Goal: Information Seeking & Learning: Learn about a topic

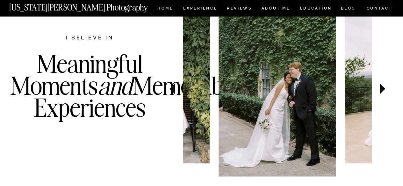
scroll to position [278, 0]
click at [384, 92] on icon at bounding box center [382, 88] width 21 height 22
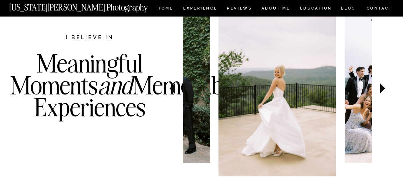
click at [384, 92] on icon at bounding box center [382, 88] width 21 height 22
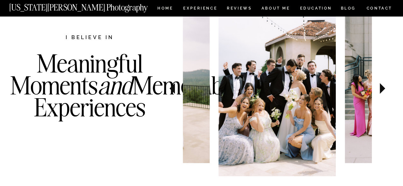
click at [384, 92] on icon at bounding box center [382, 88] width 21 height 22
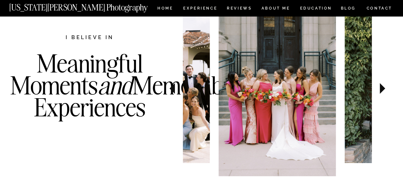
click at [384, 92] on icon at bounding box center [382, 88] width 21 height 22
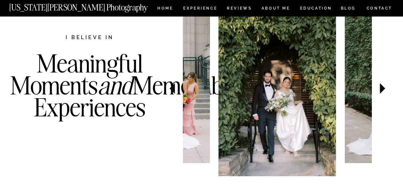
click at [384, 92] on icon at bounding box center [382, 88] width 21 height 22
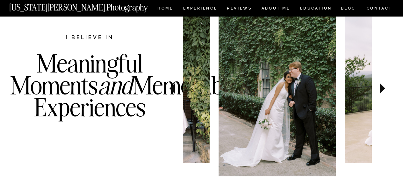
click at [384, 92] on icon at bounding box center [382, 88] width 21 height 22
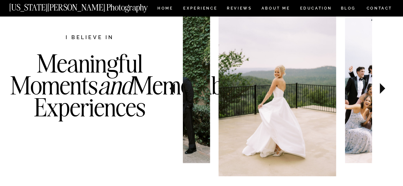
click at [384, 92] on icon at bounding box center [382, 88] width 21 height 22
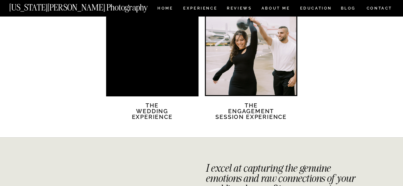
scroll to position [1275, 0]
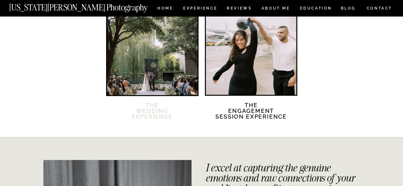
click at [146, 112] on h2 "The Wedding Experience" at bounding box center [152, 115] width 55 height 25
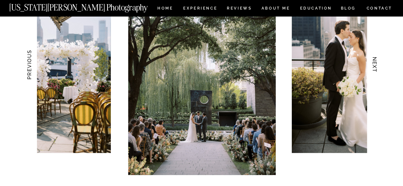
scroll to position [674, 0]
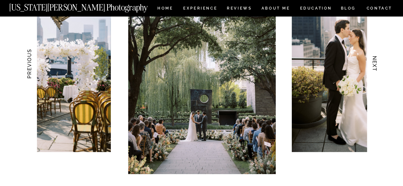
click at [376, 67] on h3 "NEXT" at bounding box center [374, 64] width 7 height 40
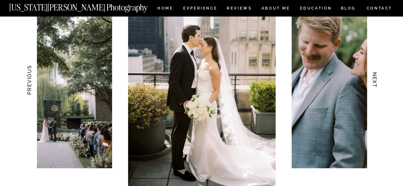
scroll to position [656, 0]
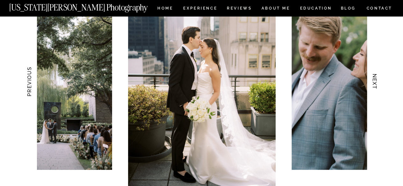
click at [376, 72] on h3 "NEXT" at bounding box center [374, 82] width 7 height 40
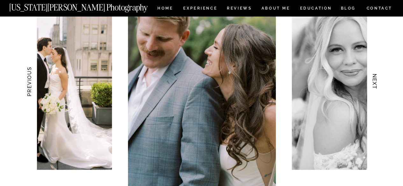
scroll to position [643, 0]
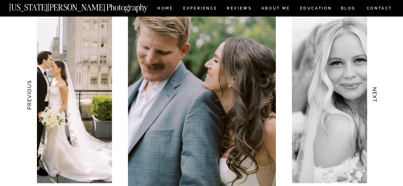
click at [374, 88] on h3 "NEXT" at bounding box center [374, 95] width 7 height 40
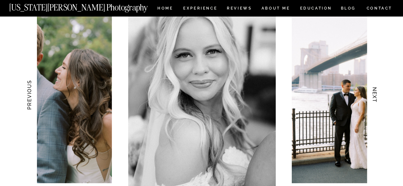
click at [374, 88] on h3 "NEXT" at bounding box center [374, 95] width 7 height 40
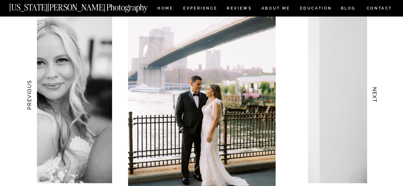
click at [374, 88] on h3 "NEXT" at bounding box center [374, 95] width 7 height 40
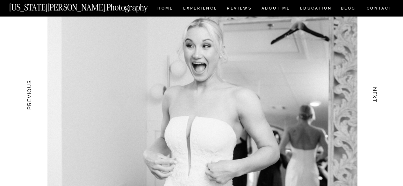
click at [374, 88] on h3 "NEXT" at bounding box center [374, 95] width 7 height 40
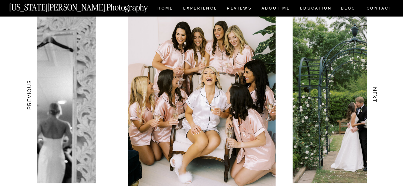
click at [374, 88] on h3 "NEXT" at bounding box center [374, 95] width 7 height 40
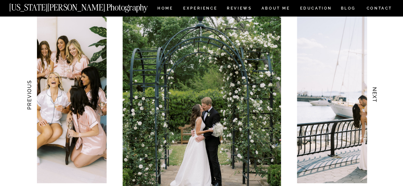
click at [374, 88] on h3 "NEXT" at bounding box center [374, 95] width 7 height 40
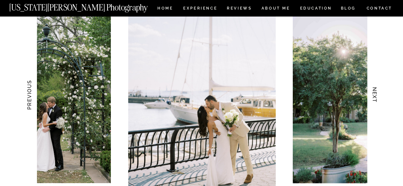
click at [374, 88] on h3 "NEXT" at bounding box center [374, 95] width 7 height 40
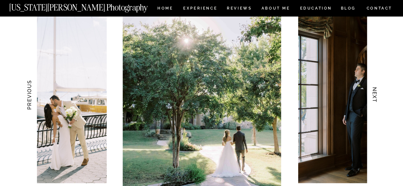
click at [374, 88] on h3 "NEXT" at bounding box center [374, 95] width 7 height 40
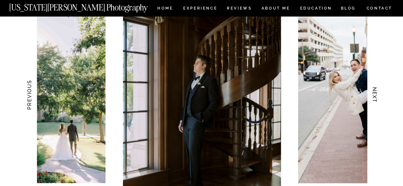
click at [374, 88] on h3 "NEXT" at bounding box center [374, 95] width 7 height 40
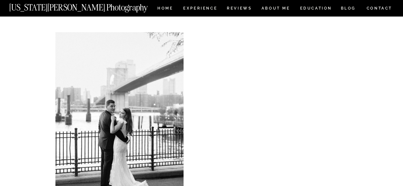
scroll to position [2692, 0]
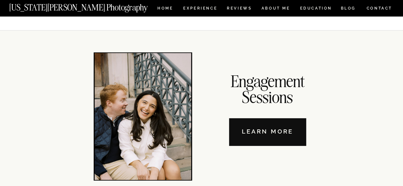
scroll to position [2164, 0]
click at [265, 144] on nav "Learn More" at bounding box center [267, 132] width 77 height 28
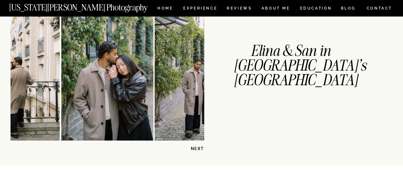
scroll to position [178, 0]
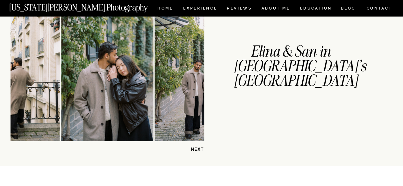
click at [196, 149] on p "NEXT" at bounding box center [187, 150] width 33 height 6
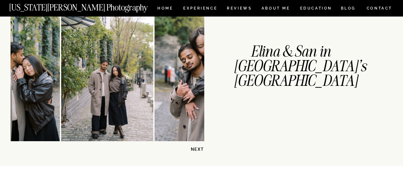
click at [196, 149] on p "NEXT" at bounding box center [187, 150] width 33 height 6
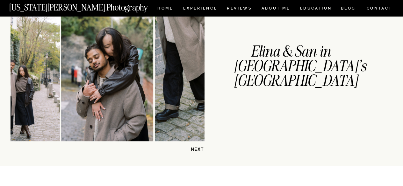
click at [196, 149] on p "NEXT" at bounding box center [187, 150] width 33 height 6
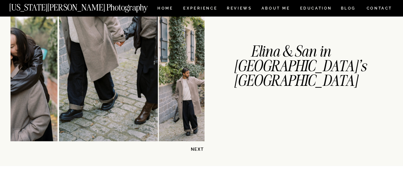
click at [196, 149] on p "NEXT" at bounding box center [187, 150] width 33 height 6
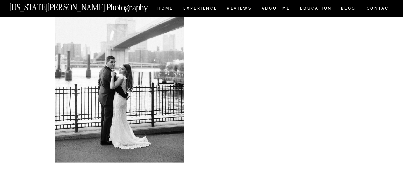
scroll to position [1772, 0]
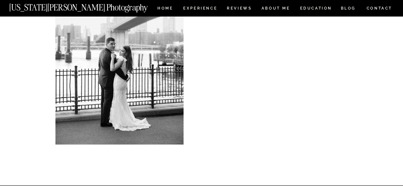
scroll to position [1800, 0]
